Goal: Browse casually

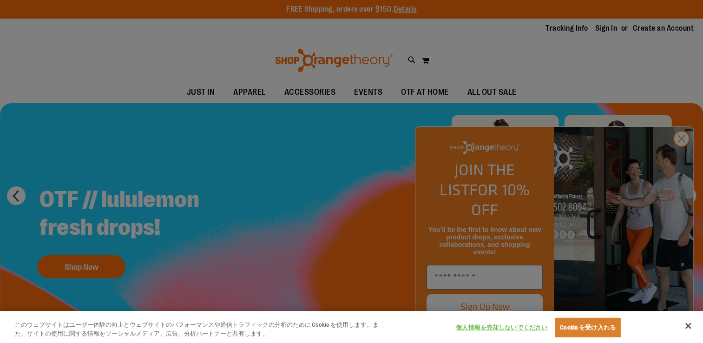
click at [373, 176] on div at bounding box center [351, 171] width 703 height 343
click at [682, 158] on div at bounding box center [351, 171] width 703 height 343
click at [680, 156] on div at bounding box center [351, 171] width 703 height 343
click at [682, 155] on div at bounding box center [351, 171] width 703 height 343
drag, startPoint x: 190, startPoint y: 103, endPoint x: 197, endPoint y: 103, distance: 7.4
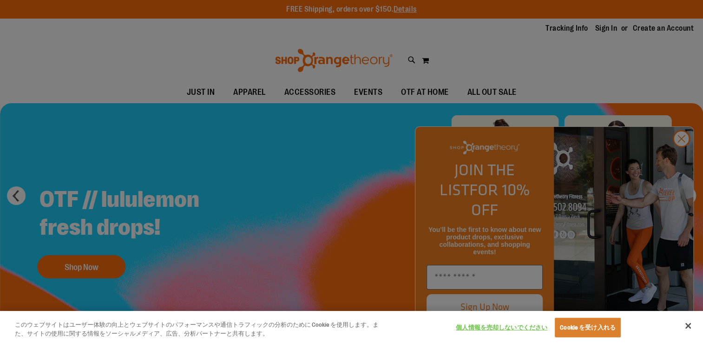
click at [193, 102] on div at bounding box center [351, 171] width 703 height 343
drag, startPoint x: 206, startPoint y: 107, endPoint x: 211, endPoint y: 88, distance: 19.4
click at [206, 103] on div at bounding box center [351, 171] width 703 height 343
click at [155, 36] on div at bounding box center [351, 171] width 703 height 343
click at [687, 326] on button "閉じる" at bounding box center [688, 325] width 20 height 20
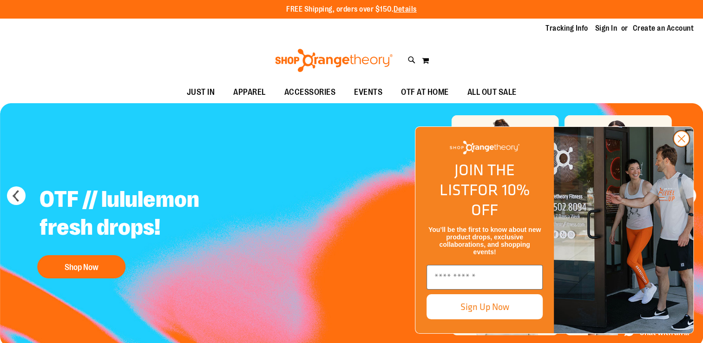
click at [684, 146] on circle "Close dialog" at bounding box center [681, 138] width 15 height 15
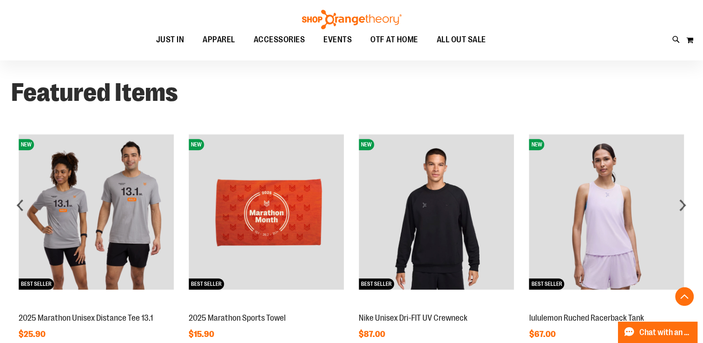
scroll to position [945, 0]
